Goal: Task Accomplishment & Management: Use online tool/utility

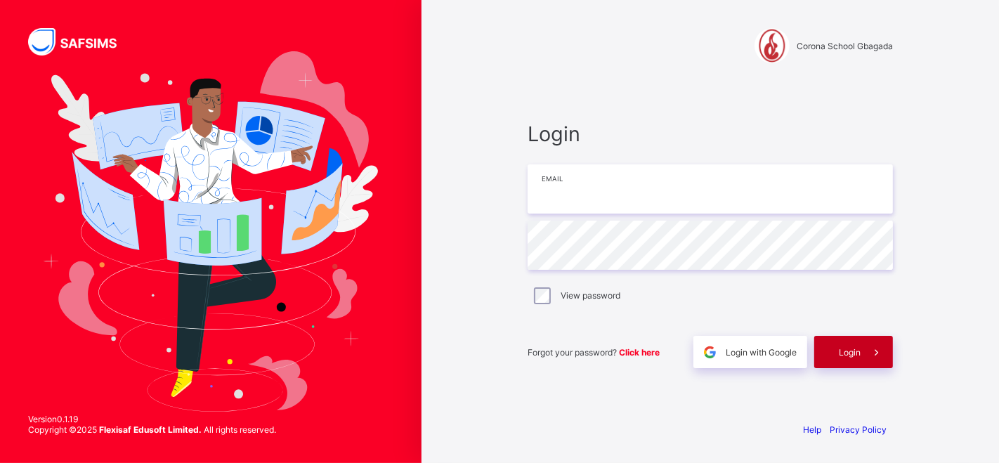
type input "**********"
click at [851, 351] on span "Login" at bounding box center [850, 352] width 22 height 11
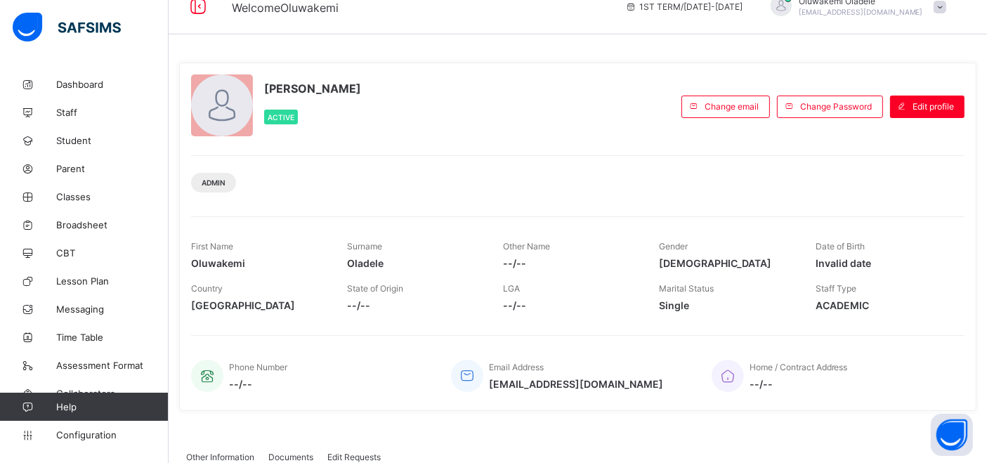
scroll to position [8, 0]
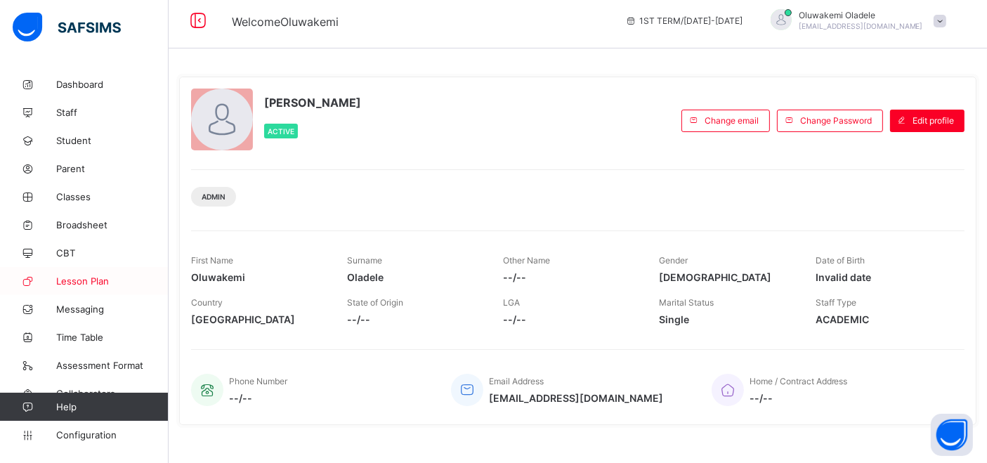
click at [85, 277] on span "Lesson Plan" at bounding box center [112, 280] width 112 height 11
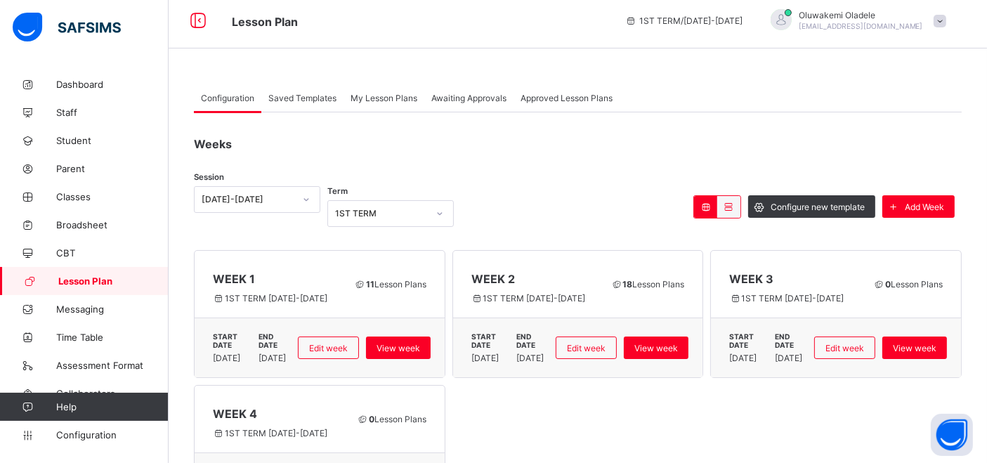
scroll to position [68, 0]
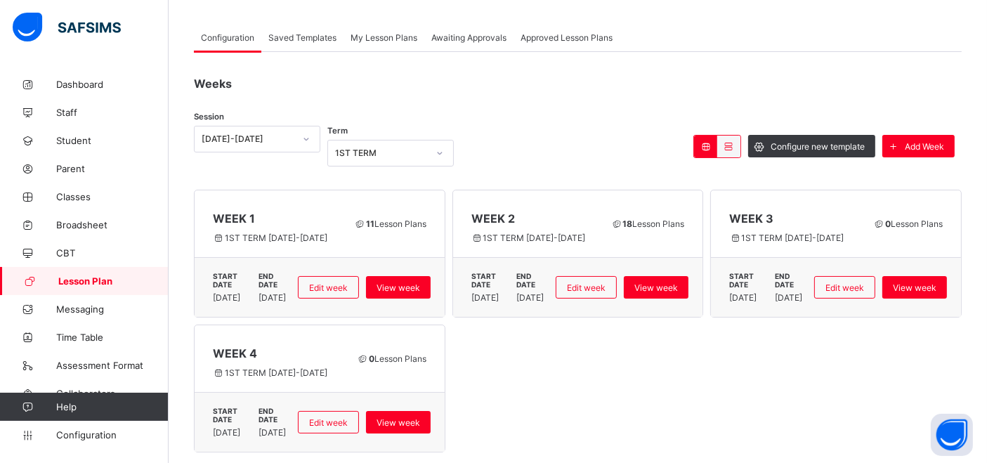
click at [471, 35] on span "Awaiting Approvals" at bounding box center [468, 37] width 75 height 11
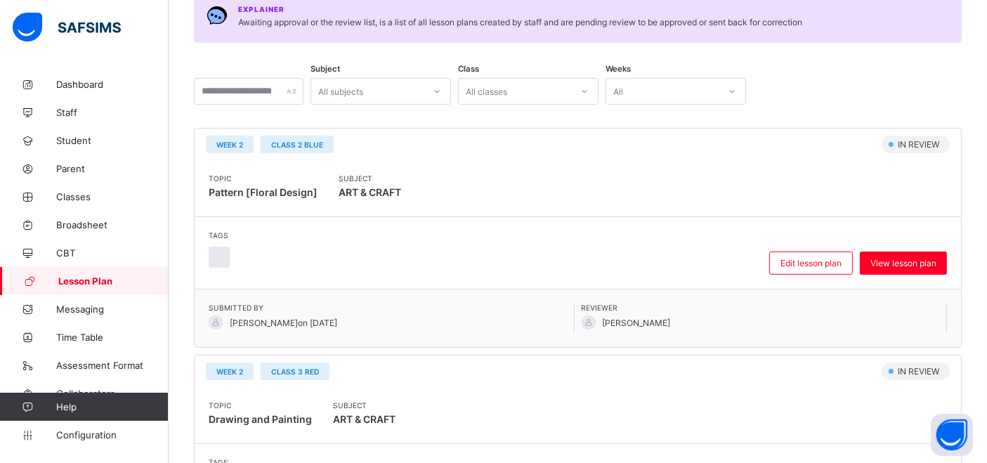
scroll to position [171, 0]
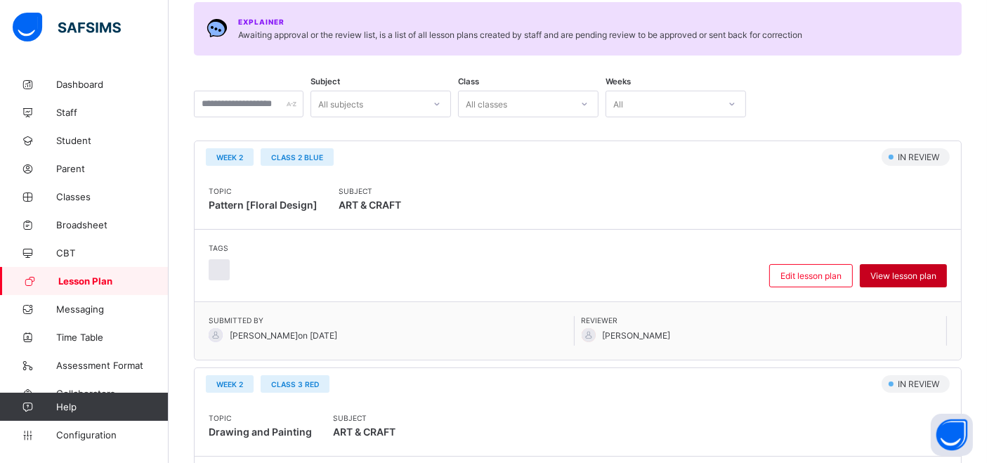
click at [927, 266] on div "View lesson plan" at bounding box center [903, 275] width 87 height 23
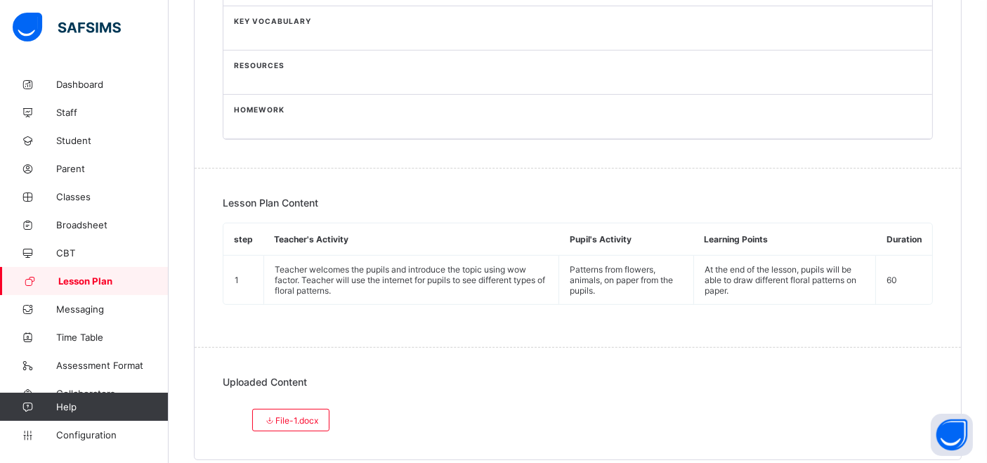
scroll to position [668, 0]
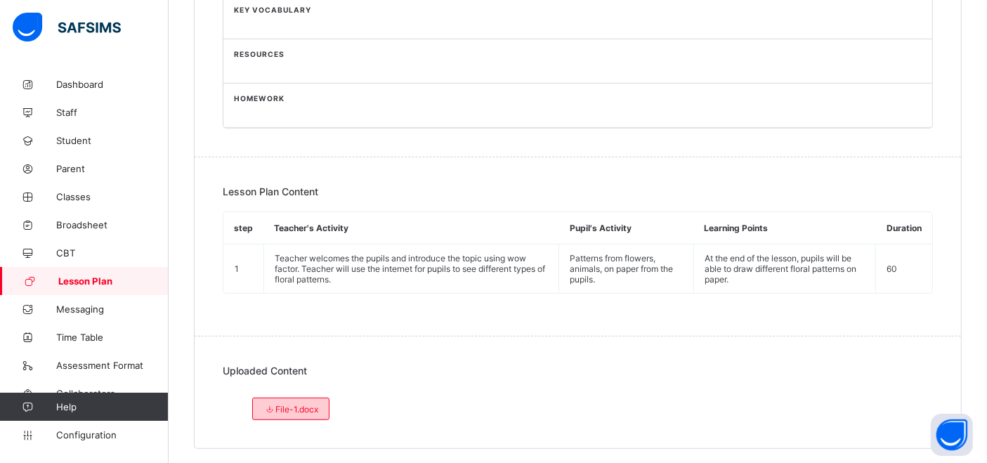
click at [285, 404] on span "File-1.docx" at bounding box center [290, 409] width 55 height 11
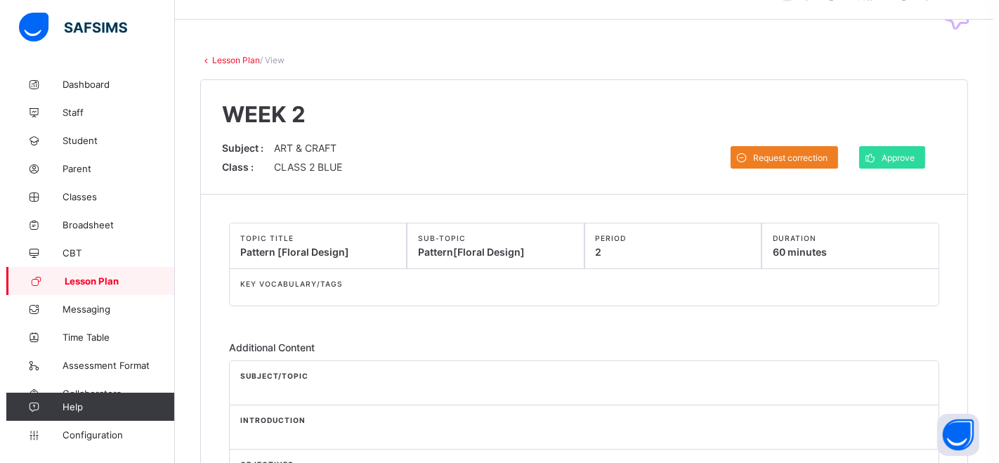
scroll to position [30, 0]
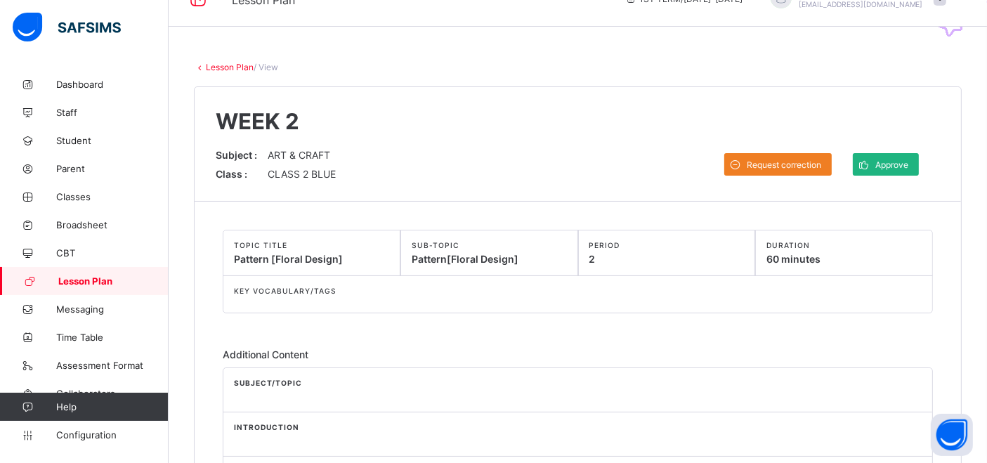
click at [908, 161] on span "Approve" at bounding box center [891, 164] width 33 height 11
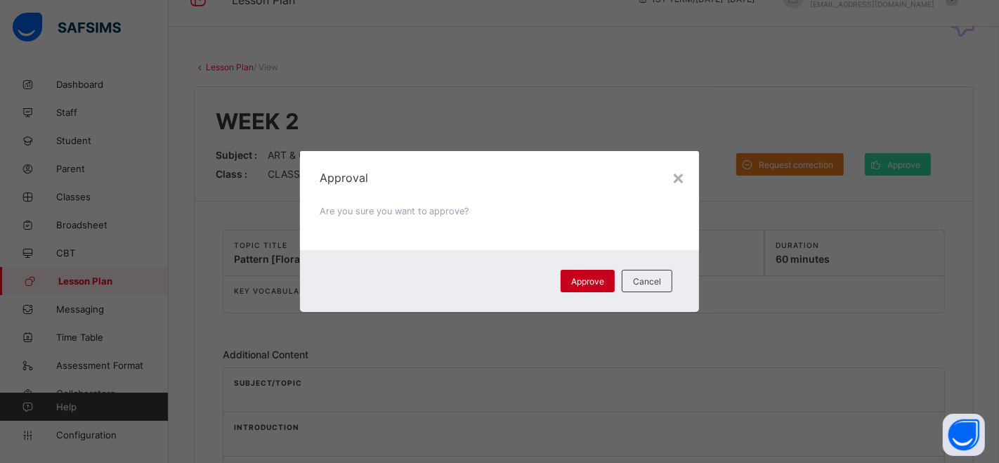
click at [589, 282] on span "Approve" at bounding box center [587, 281] width 33 height 11
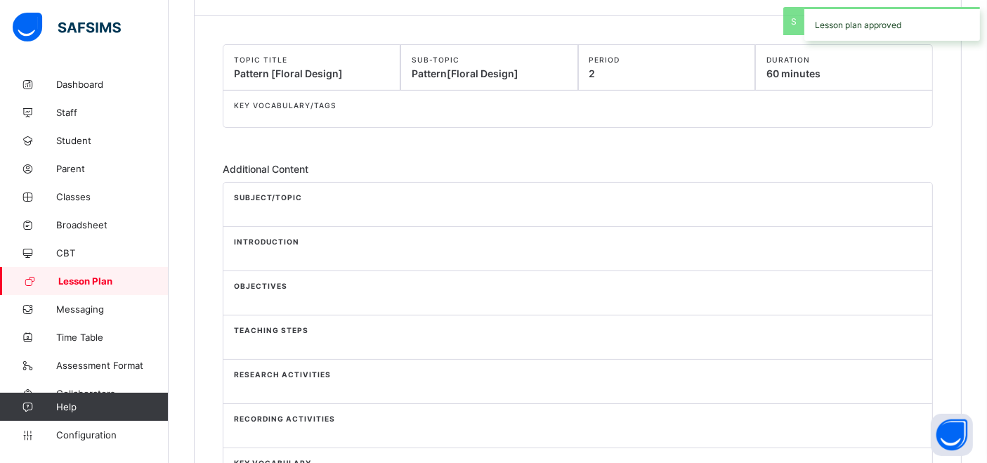
scroll to position [0, 0]
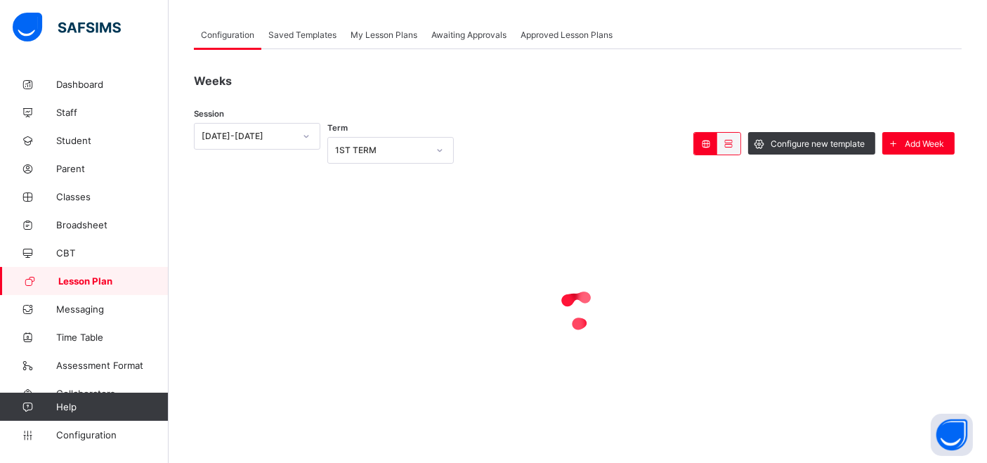
scroll to position [68, 0]
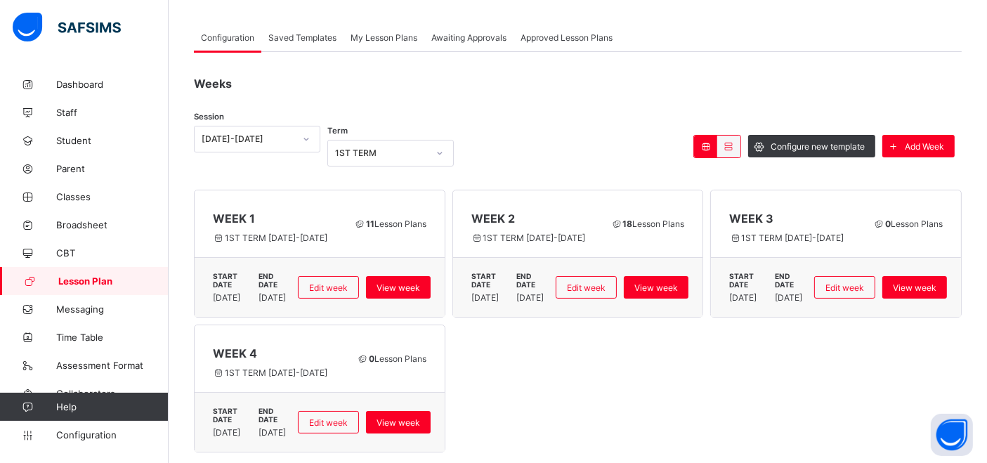
click at [480, 39] on span "Awaiting Approvals" at bounding box center [468, 37] width 75 height 11
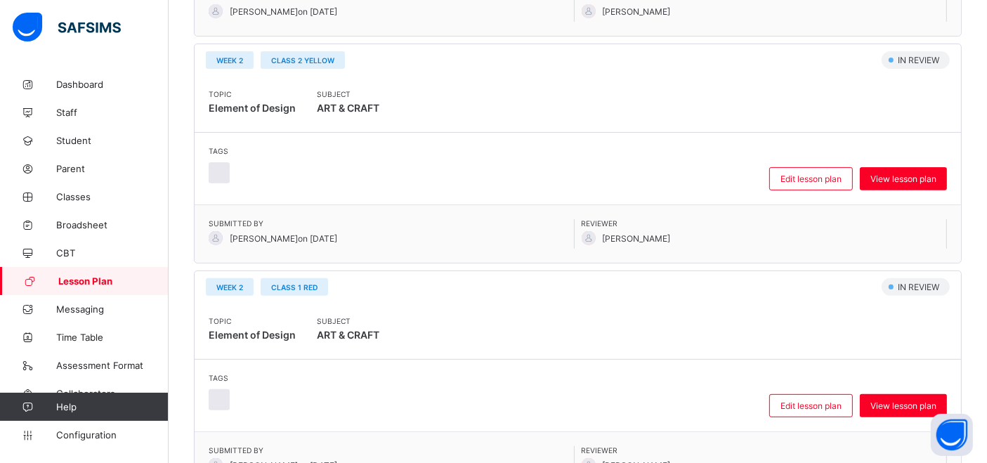
scroll to position [502, 0]
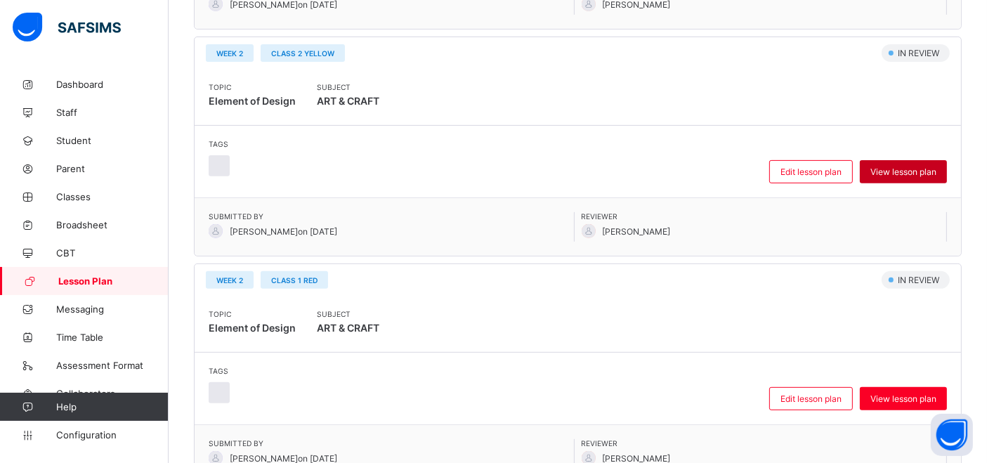
click at [919, 163] on div "View lesson plan" at bounding box center [903, 171] width 87 height 23
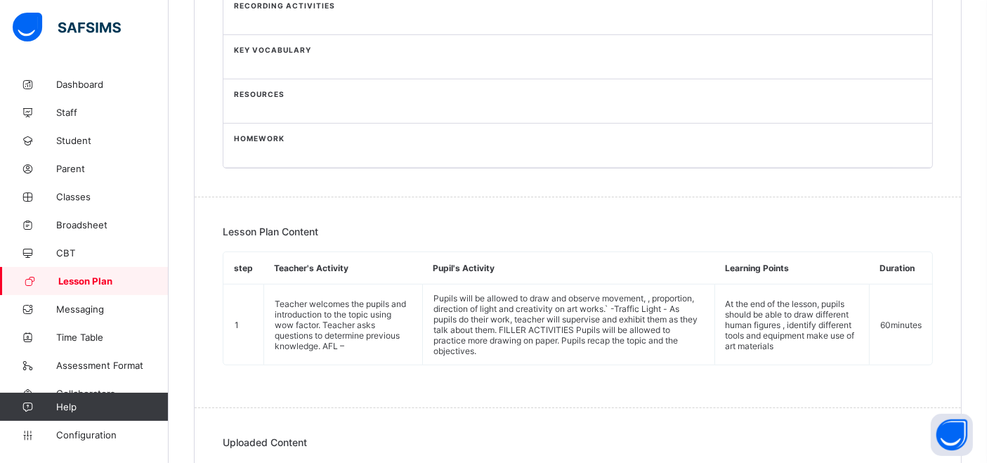
scroll to position [631, 0]
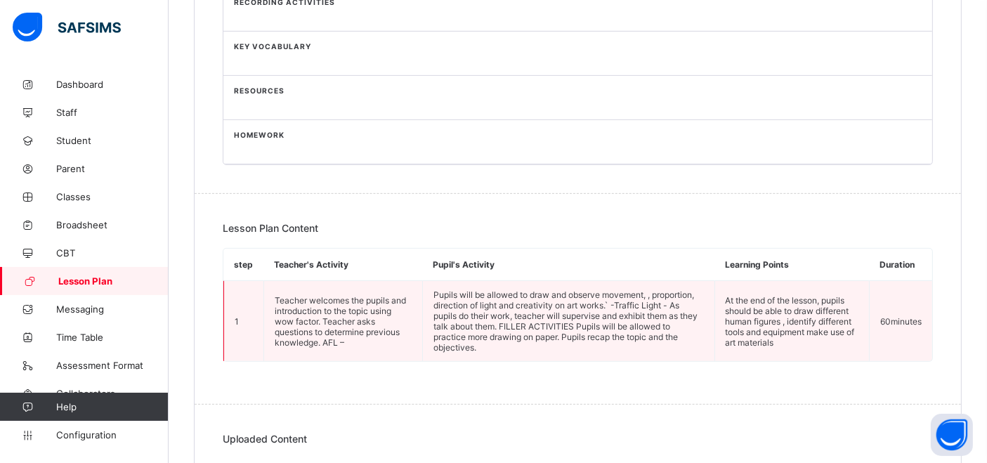
click at [323, 301] on td "Teacher welcomes the pupils and introduction to the topic using wow factor. Tea…" at bounding box center [343, 321] width 159 height 81
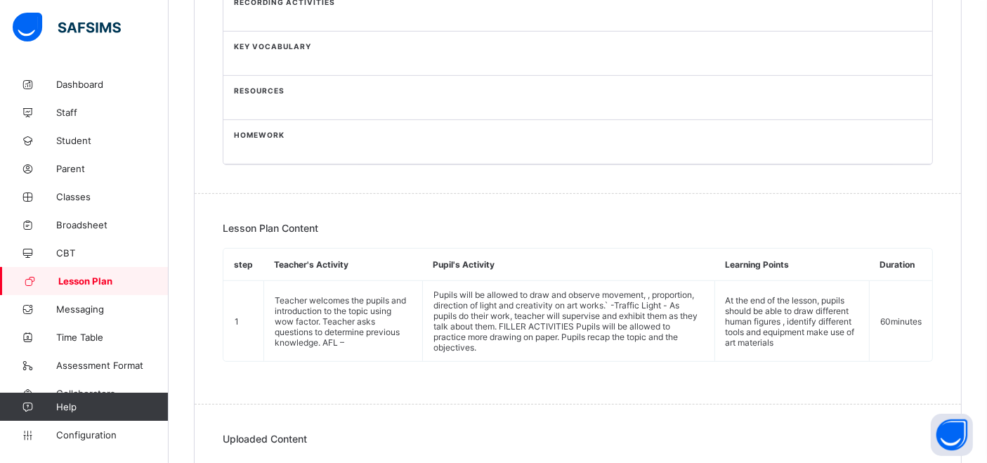
drag, startPoint x: 391, startPoint y: 311, endPoint x: 483, endPoint y: 412, distance: 136.7
click at [483, 412] on div "Uploaded Content No content Uploaded" at bounding box center [578, 463] width 766 height 116
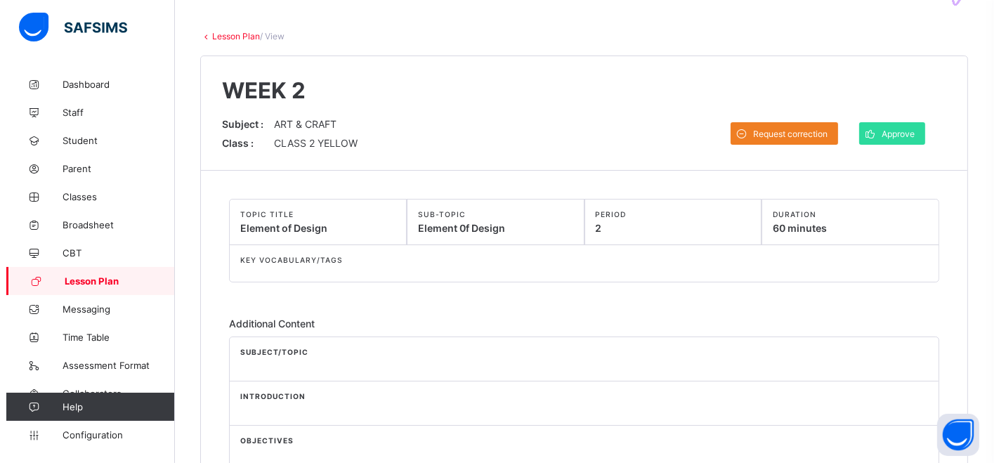
scroll to position [58, 0]
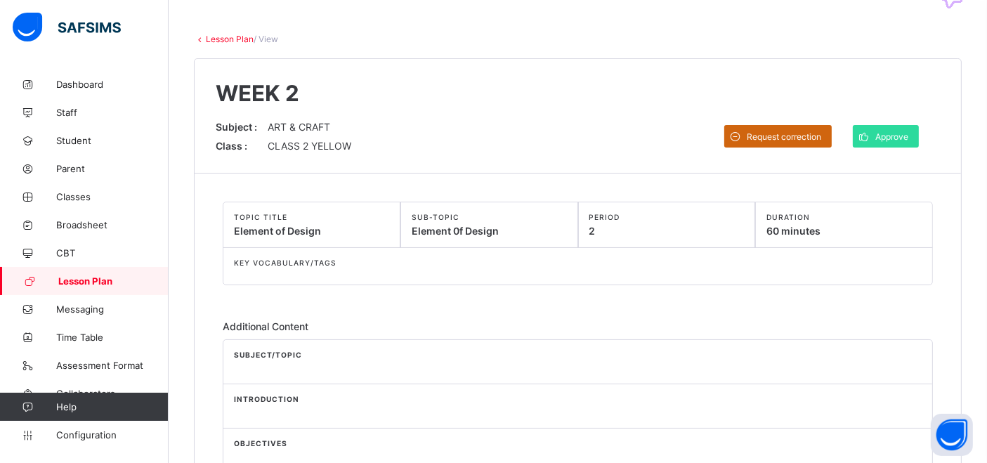
click at [780, 135] on span "Request correction" at bounding box center [784, 136] width 74 height 11
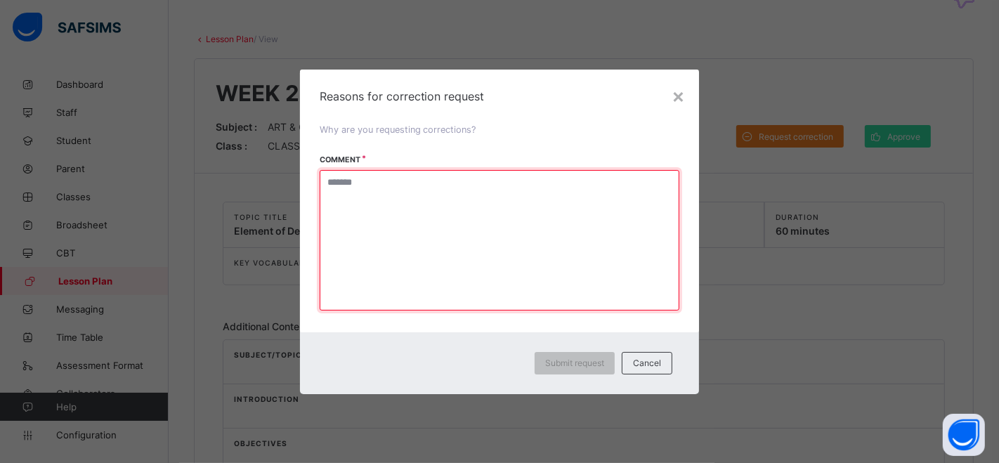
click at [414, 197] on textarea at bounding box center [500, 240] width 360 height 140
type textarea "*"
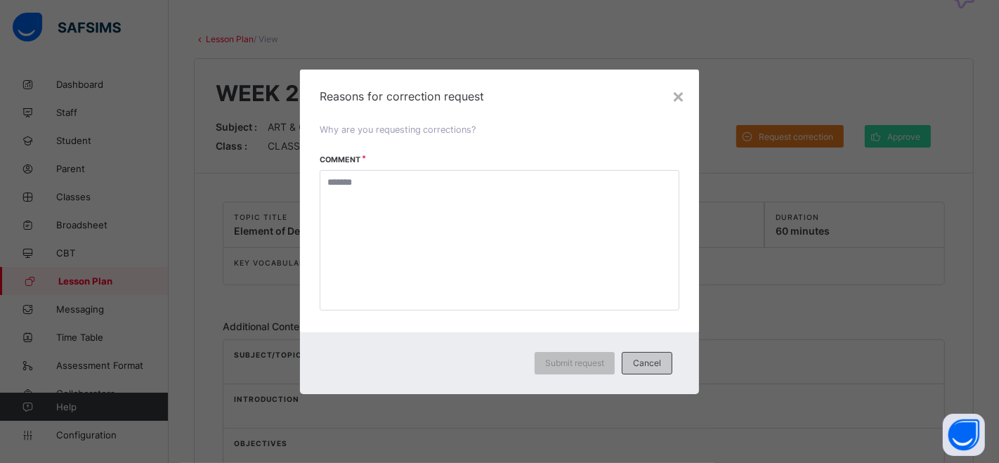
click at [648, 369] on div "Cancel" at bounding box center [647, 363] width 51 height 22
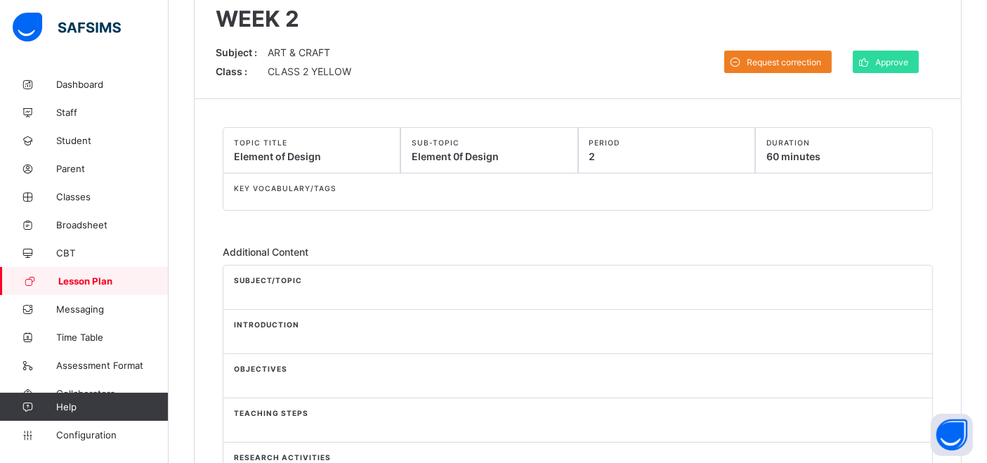
scroll to position [0, 0]
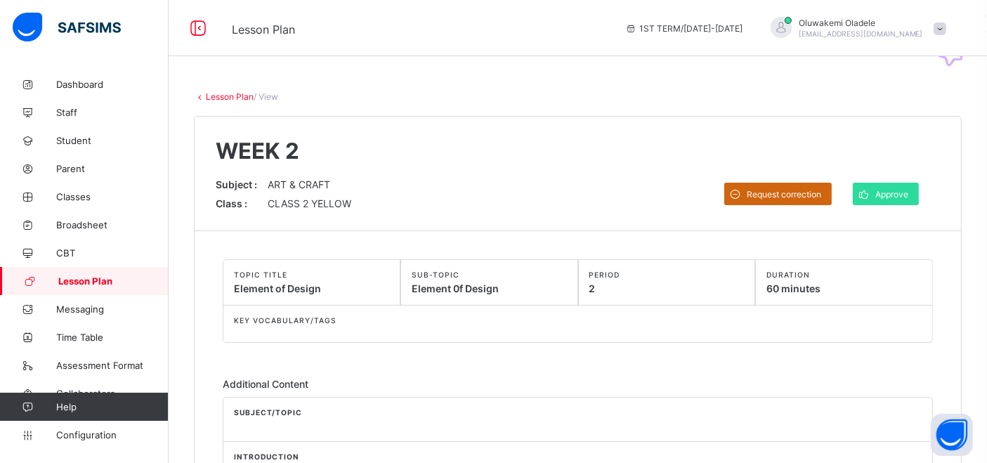
click at [767, 191] on span "Request correction" at bounding box center [784, 194] width 74 height 11
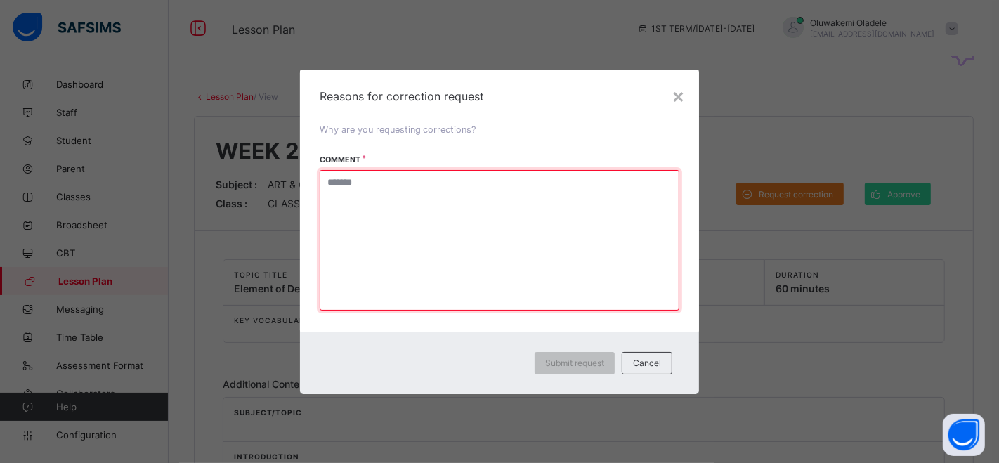
click at [397, 188] on textarea at bounding box center [500, 240] width 360 height 140
click at [397, 188] on textarea "**********" at bounding box center [500, 240] width 360 height 140
click at [457, 187] on textarea "**********" at bounding box center [500, 240] width 360 height 140
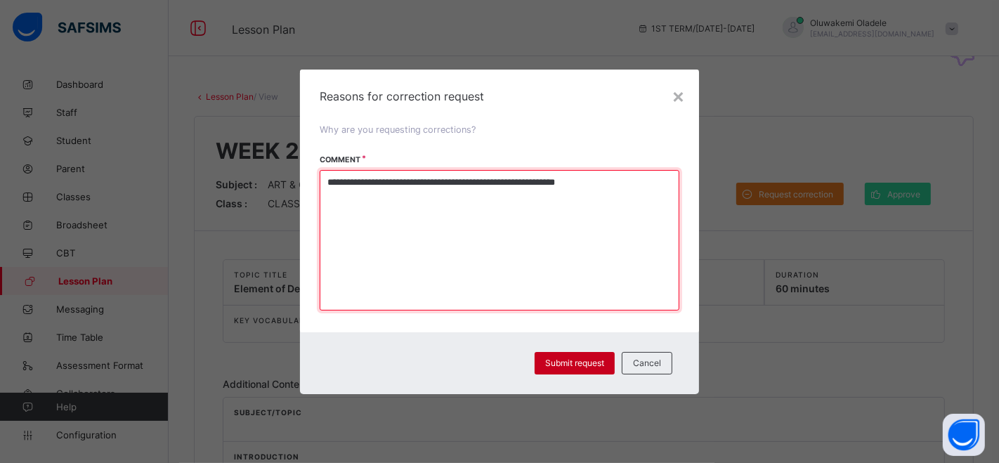
type textarea "**********"
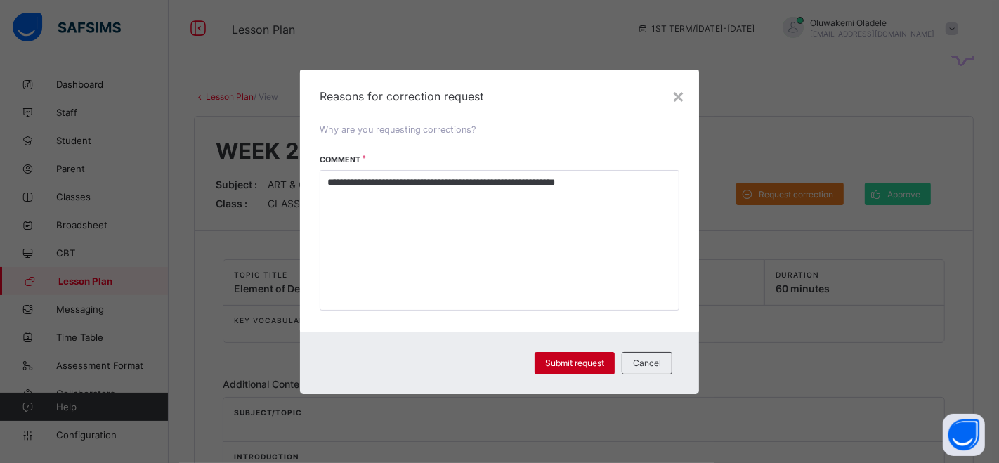
click at [579, 366] on span "Submit request" at bounding box center [574, 363] width 59 height 11
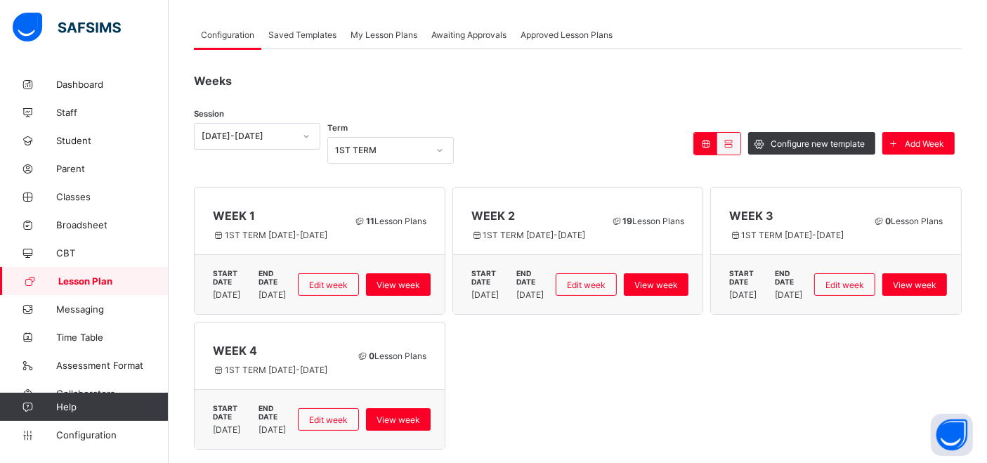
scroll to position [68, 0]
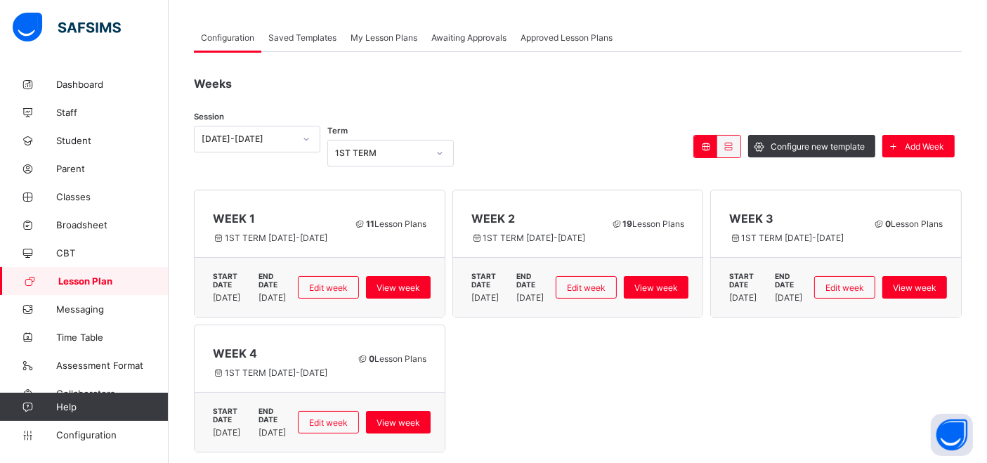
click at [471, 37] on span "Awaiting Approvals" at bounding box center [468, 37] width 75 height 11
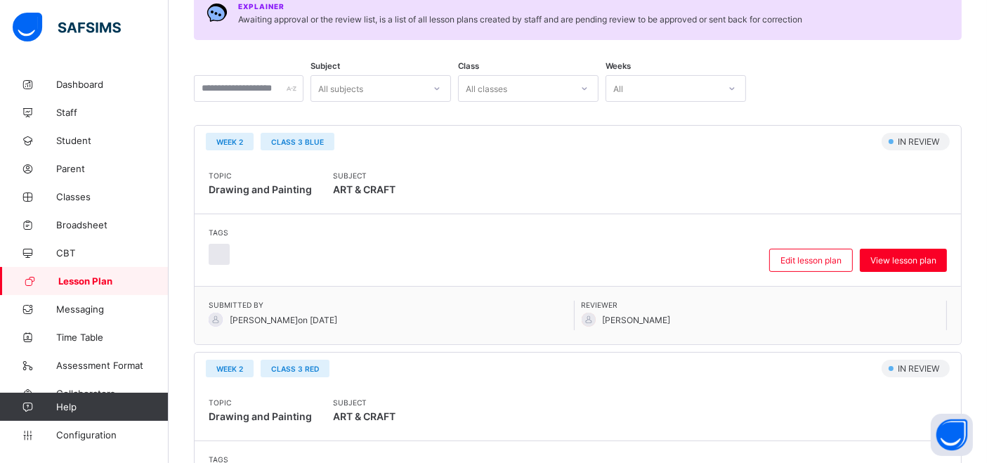
scroll to position [0, 0]
